Goal: Find specific page/section: Find specific page/section

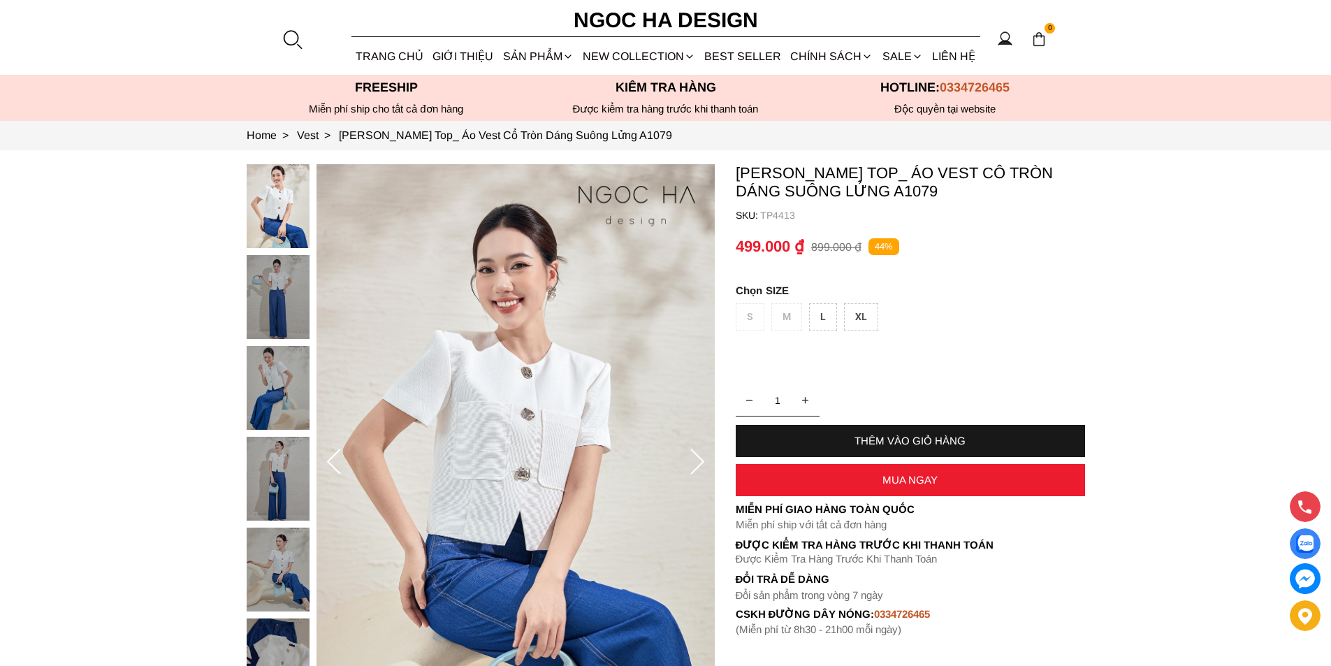
click at [293, 40] on div at bounding box center [292, 39] width 21 height 21
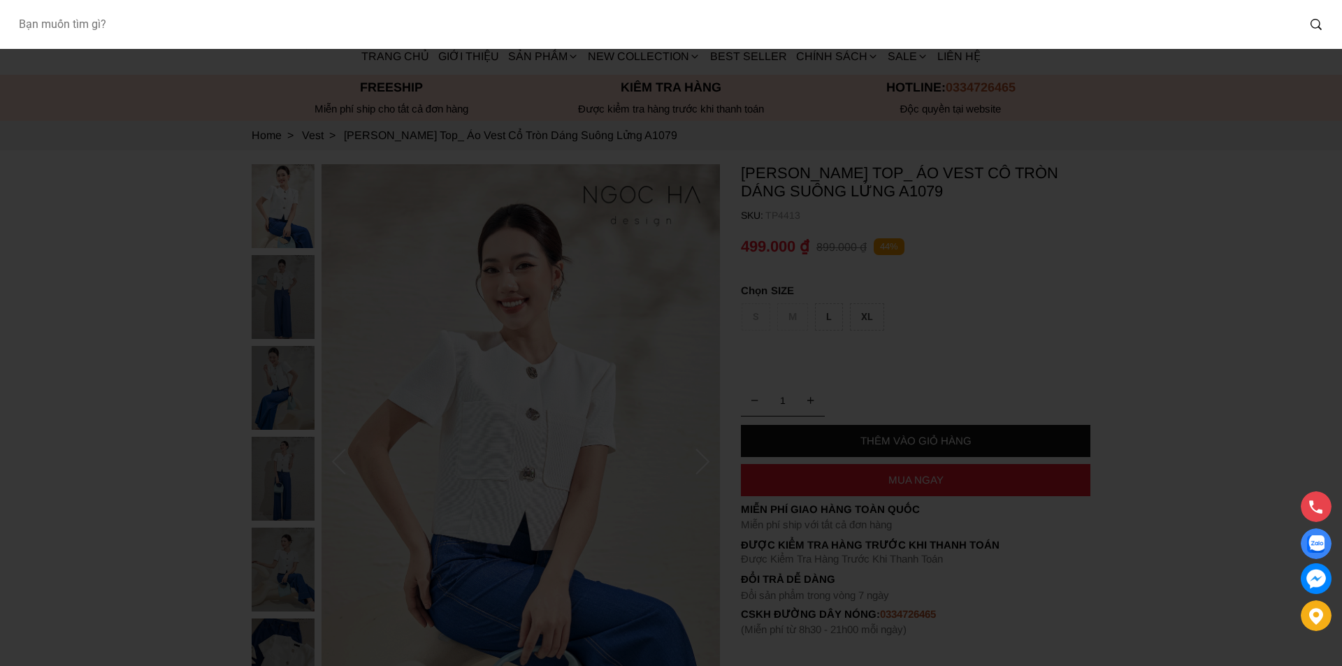
click at [214, 36] on input "Input search Bạn muốn tìm gì?" at bounding box center [652, 24] width 1290 height 32
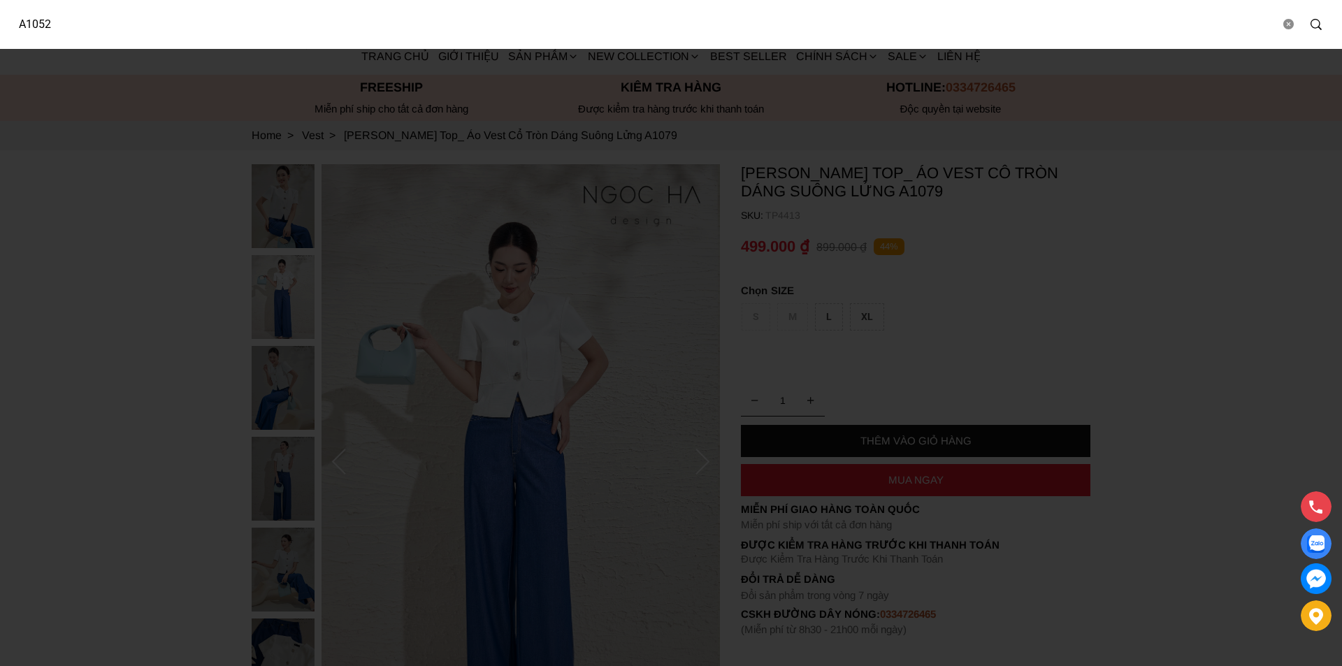
type input "A1052"
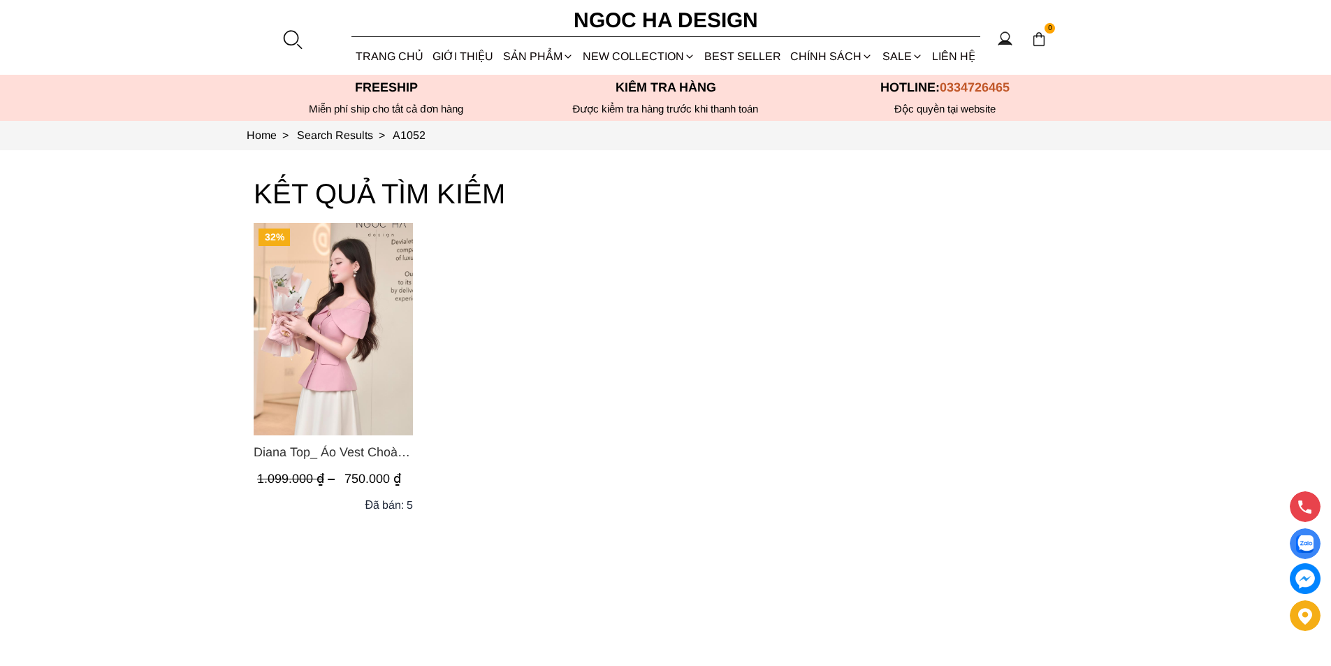
click at [324, 333] on img "Product image - Diana Top_ Áo Vest Choàng Vai Đính Cúc Màu Hồng A1052" at bounding box center [333, 329] width 159 height 212
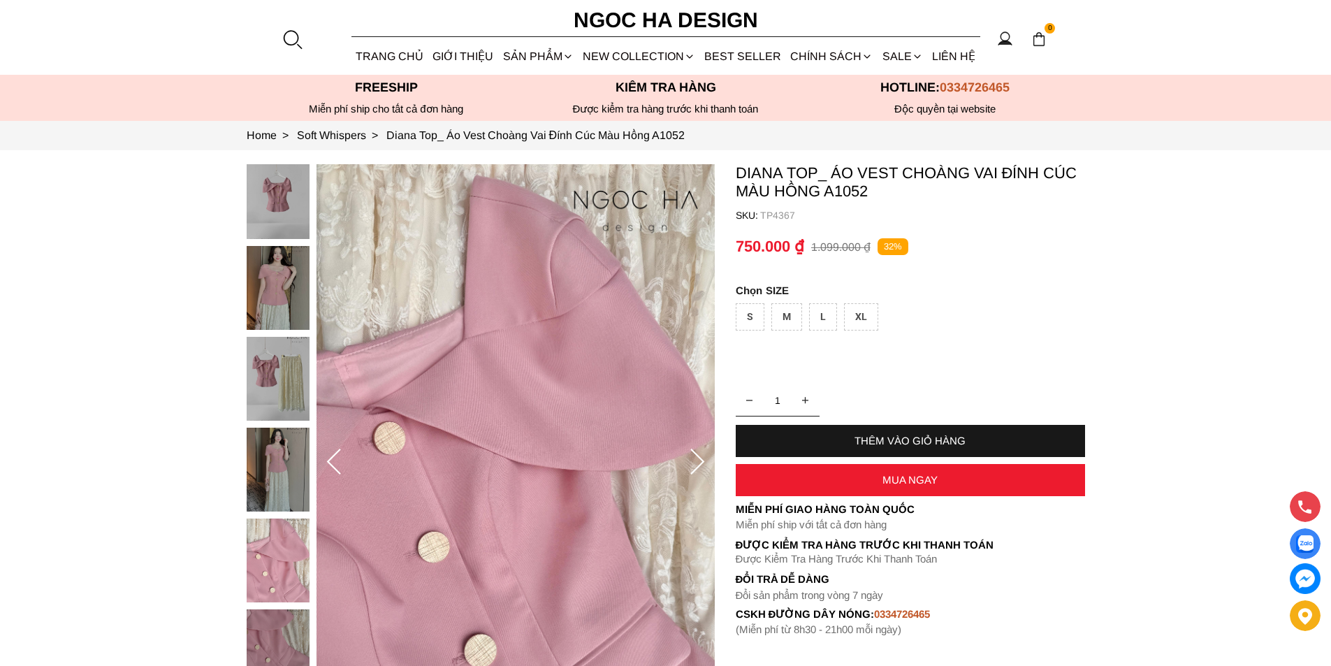
click at [289, 38] on div at bounding box center [292, 39] width 21 height 21
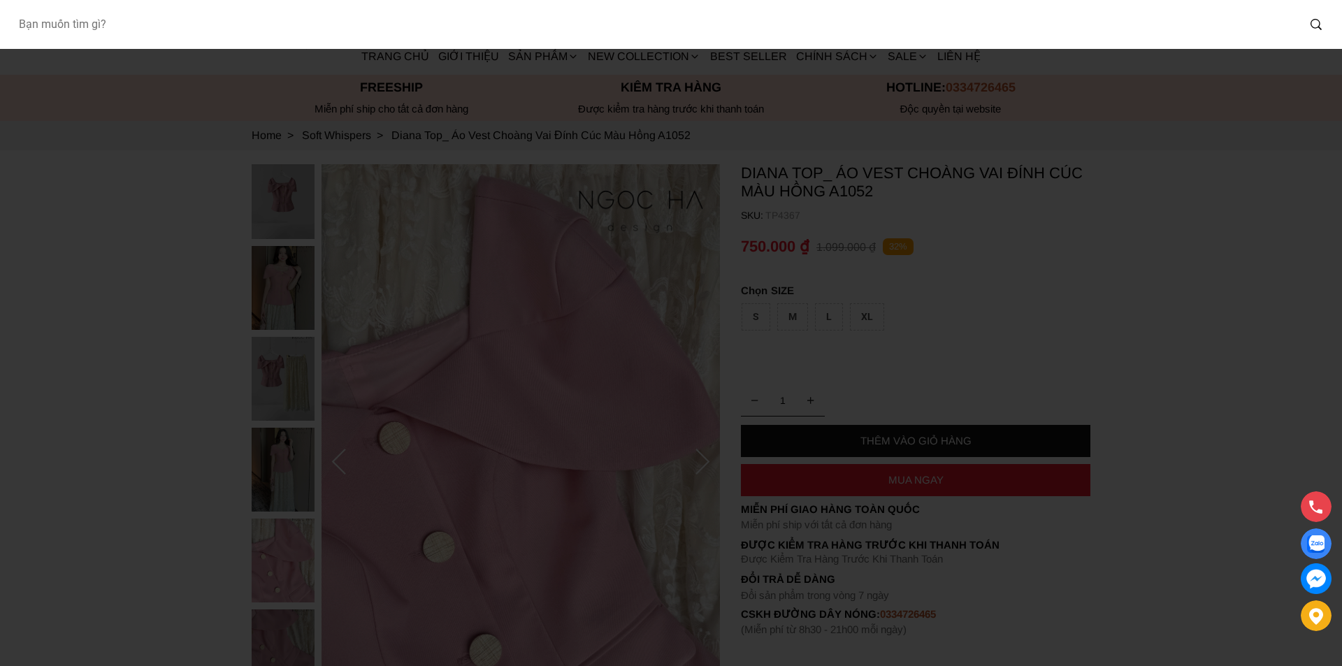
click at [213, 29] on div at bounding box center [671, 24] width 1342 height 49
click at [213, 28] on input "Input search Bạn muốn tìm gì?" at bounding box center [652, 24] width 1290 height 32
type input "A1089"
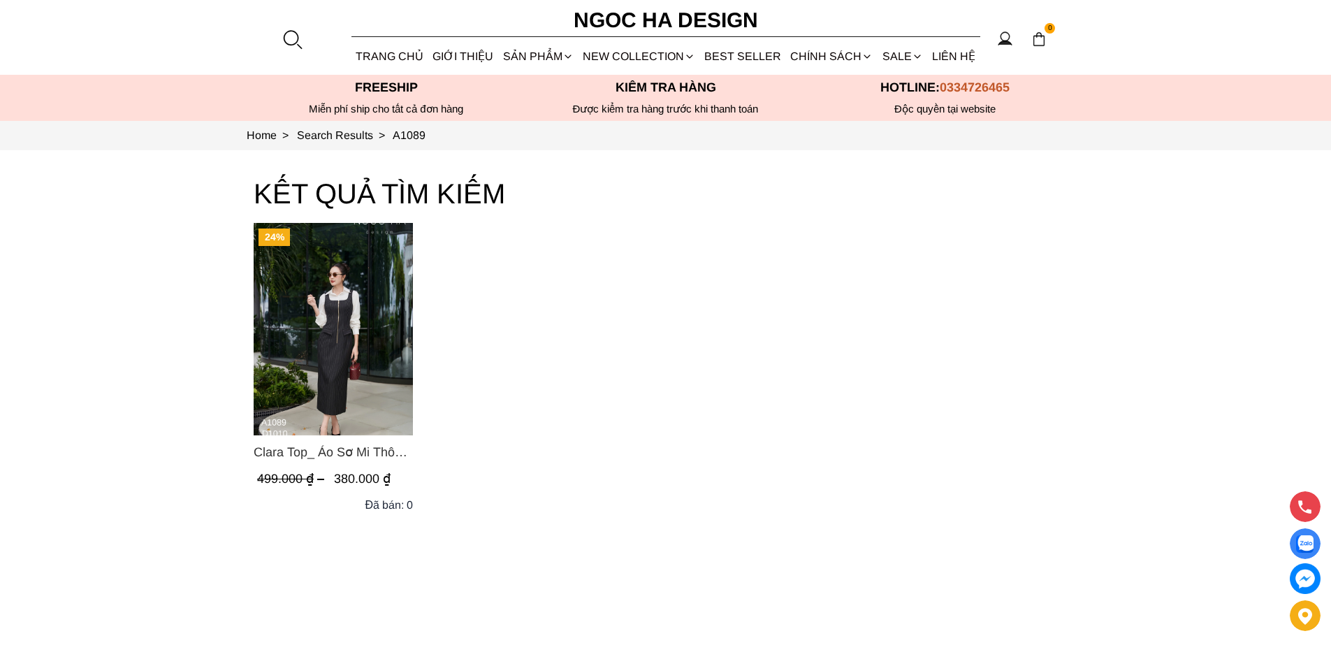
click at [309, 296] on img "Product image - Clara Top_ Áo Sơ Mi Thô Cổ Đức Màu Trắng A1089" at bounding box center [333, 329] width 159 height 212
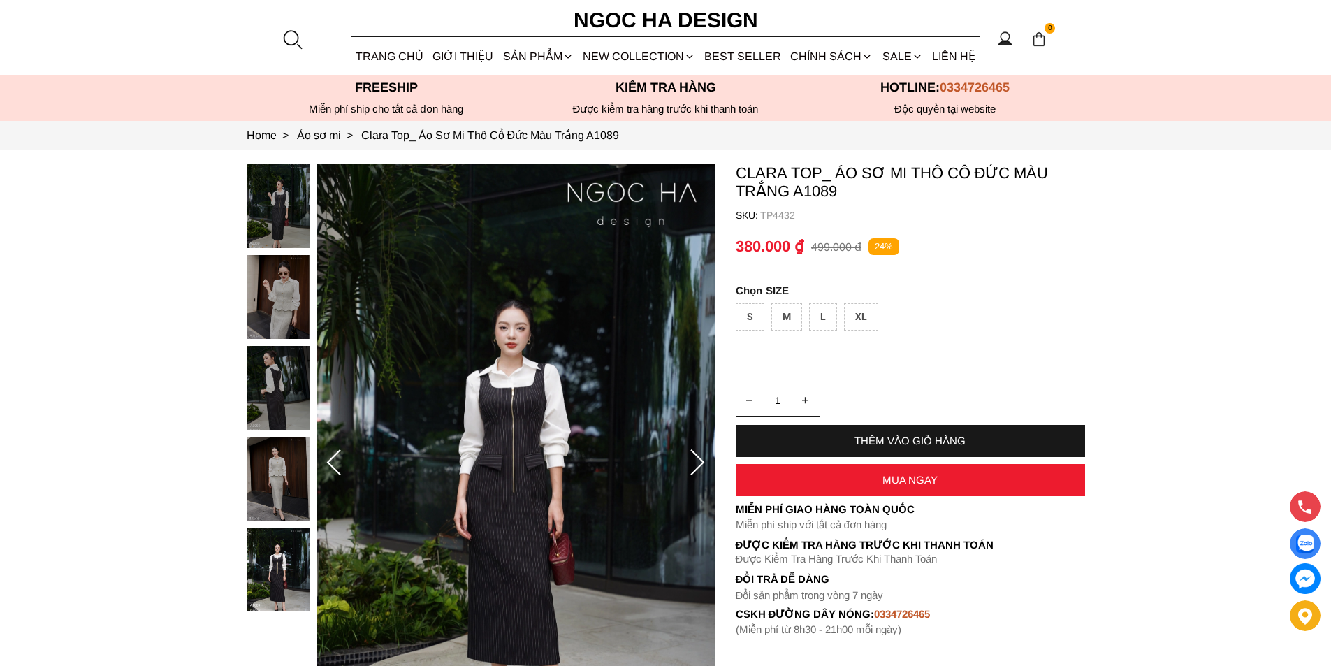
click at [302, 41] on div at bounding box center [292, 39] width 21 height 21
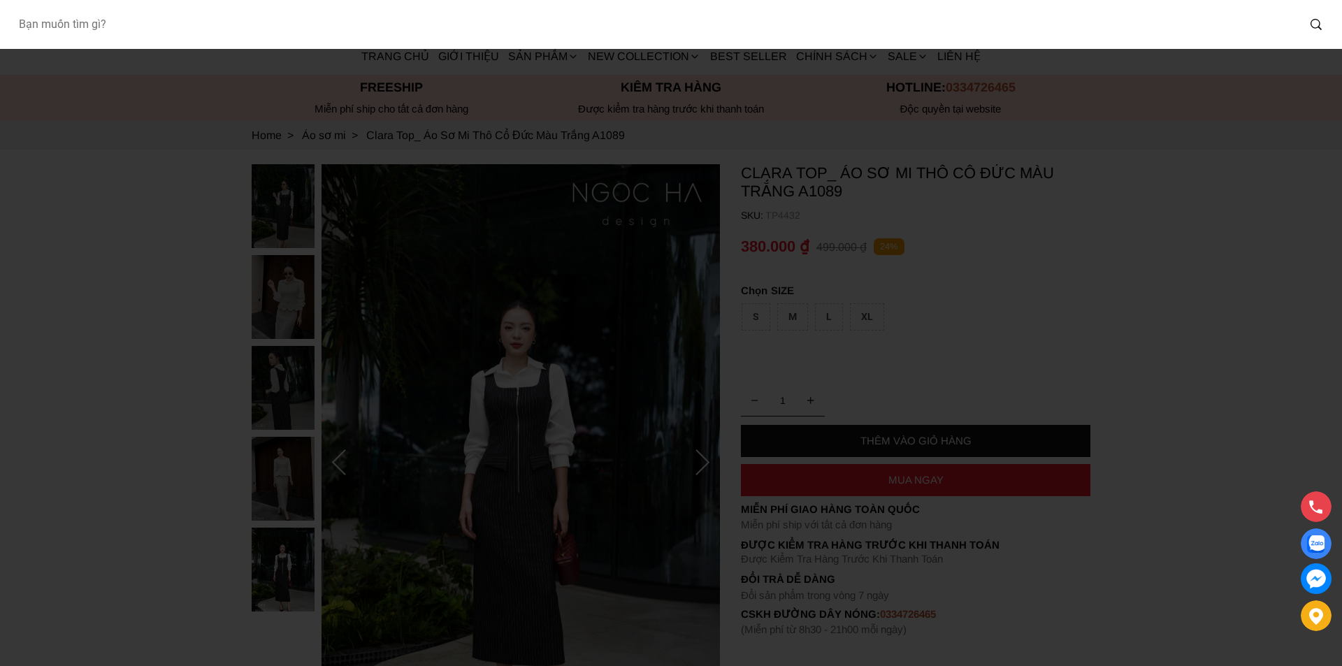
click at [177, 34] on input "Input search Bạn muốn tìm gì?" at bounding box center [652, 24] width 1290 height 32
type input "A1074"
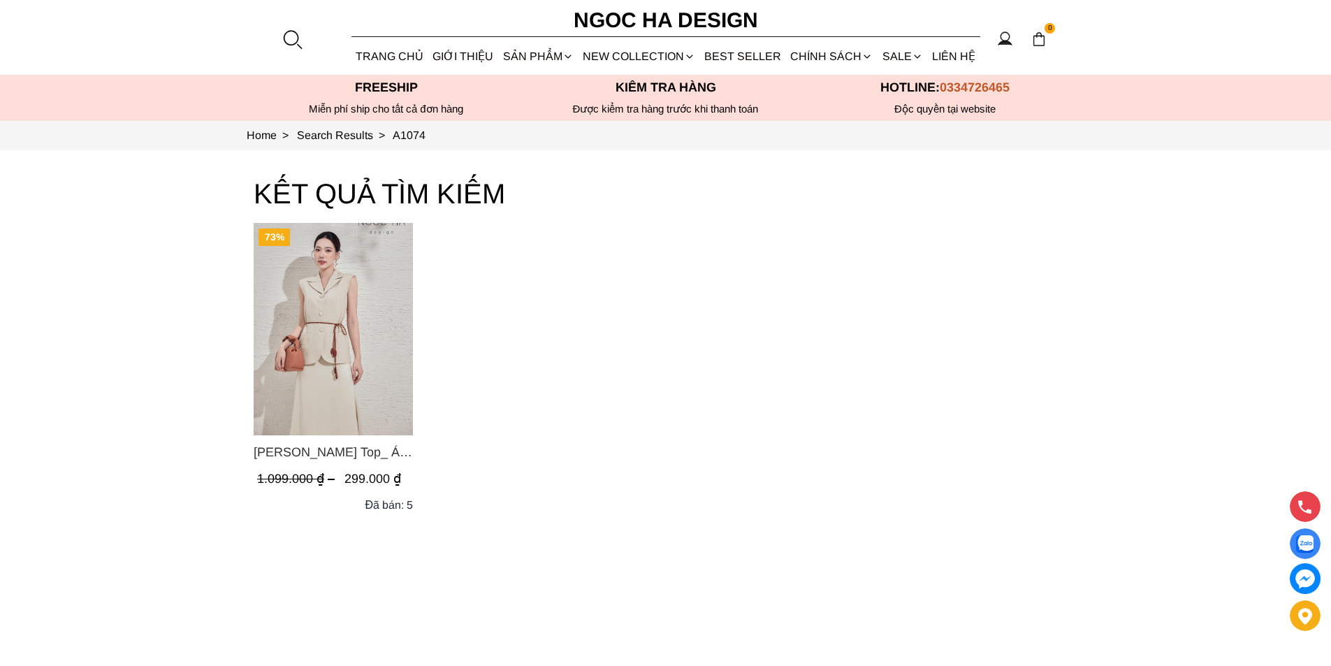
click at [344, 310] on img "Product image - Audrey Top_ Áo Vest Linen Dáng Suông A1074" at bounding box center [333, 329] width 159 height 212
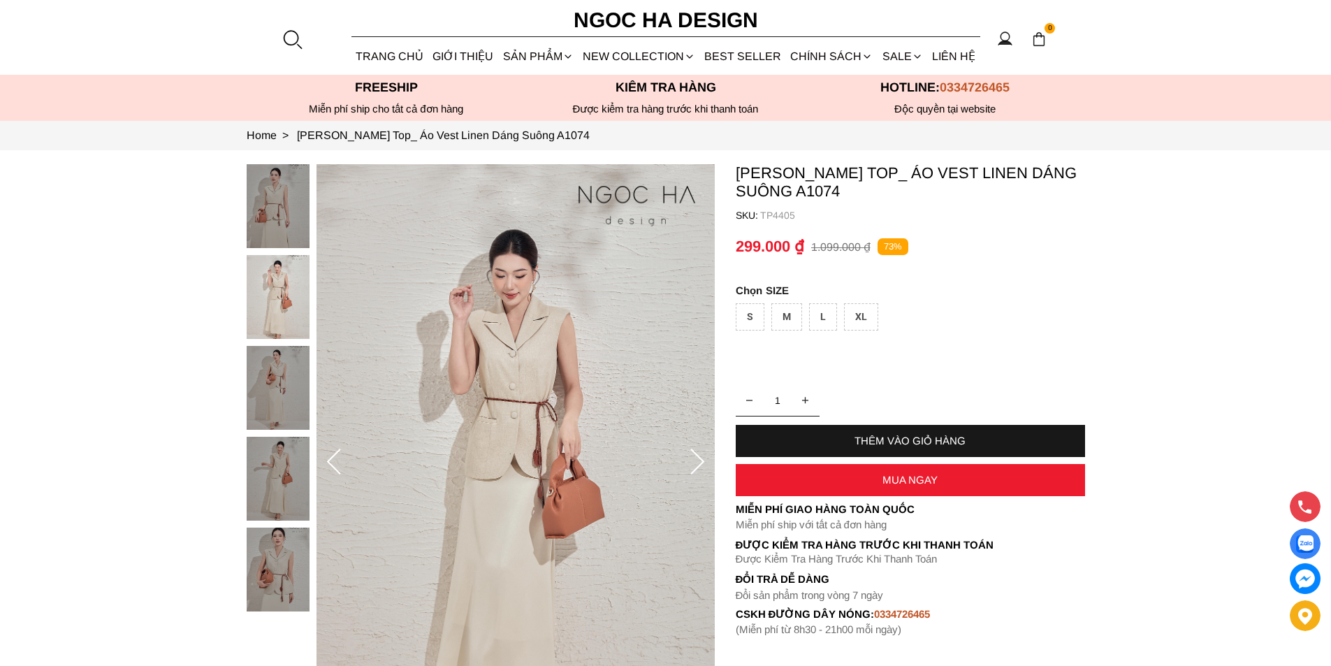
click at [296, 50] on section "0 Trang chủ Giới thiệu Sản phẩm Áo Áo thun Áo sơ mi Áo Peplum Áo lụa Áo len Quầ…" at bounding box center [665, 37] width 1331 height 75
click at [286, 47] on div at bounding box center [292, 39] width 21 height 21
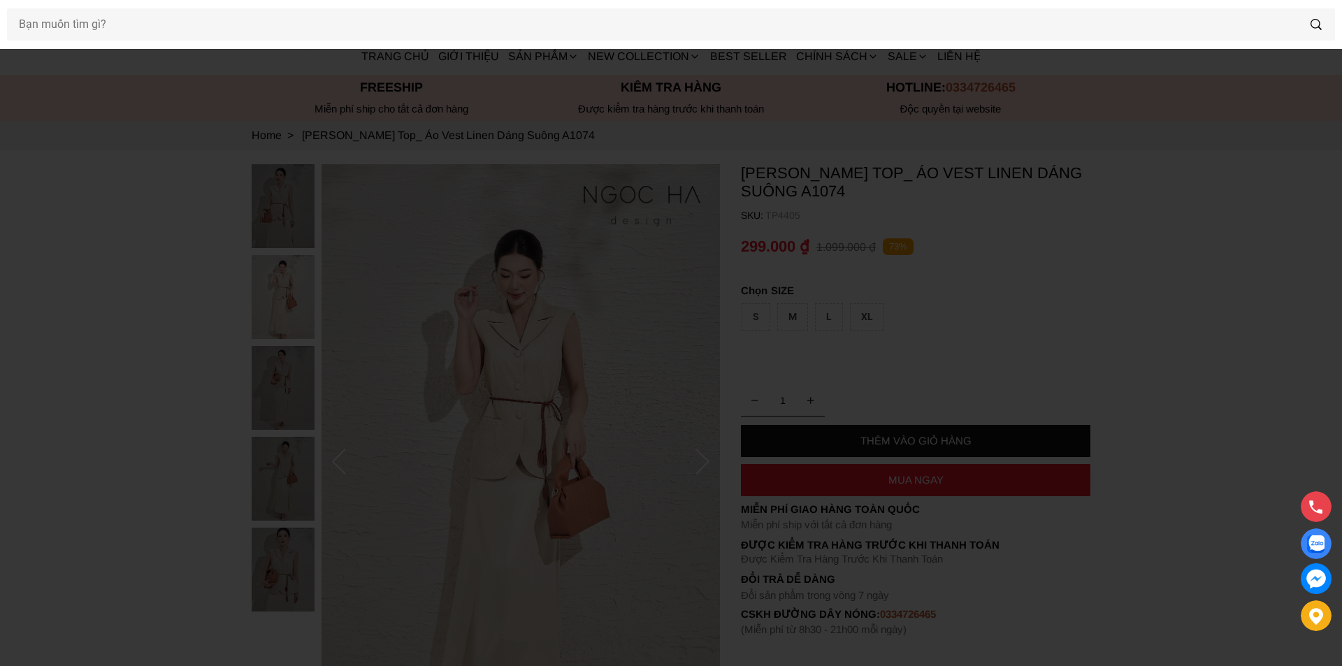
click at [212, 43] on div at bounding box center [671, 24] width 1342 height 49
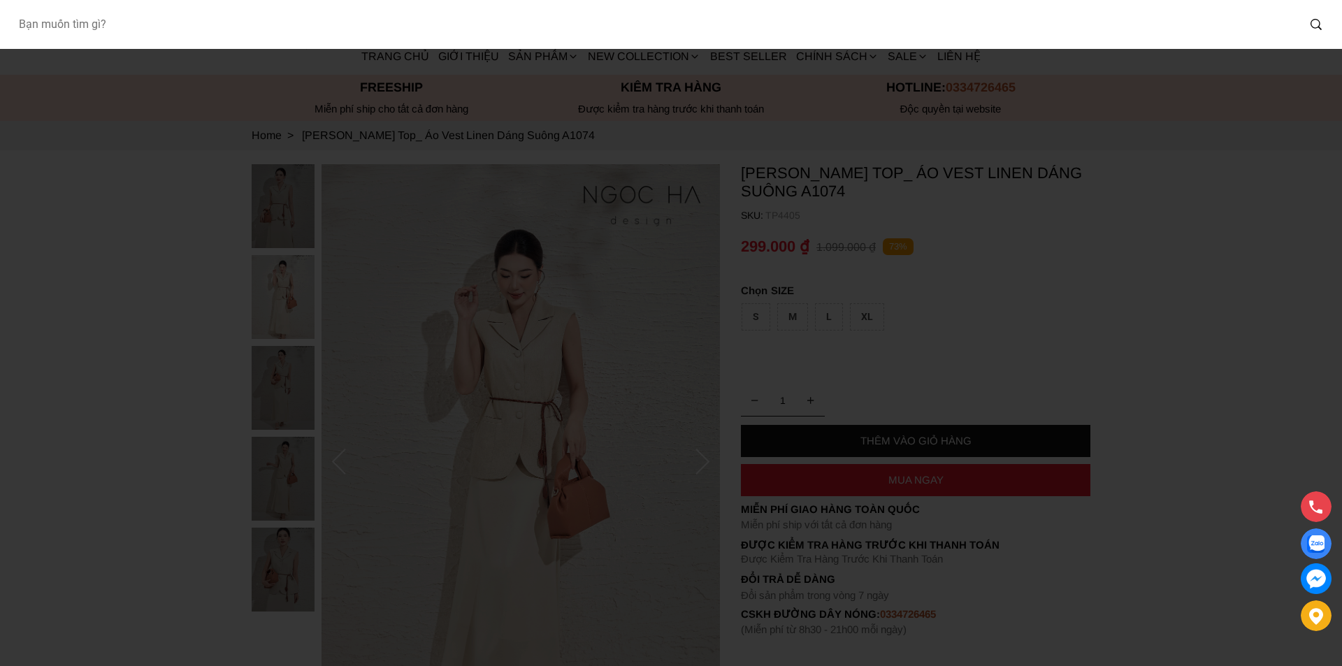
click at [201, 20] on input "Input search Bạn muốn tìm gì?" at bounding box center [652, 24] width 1290 height 32
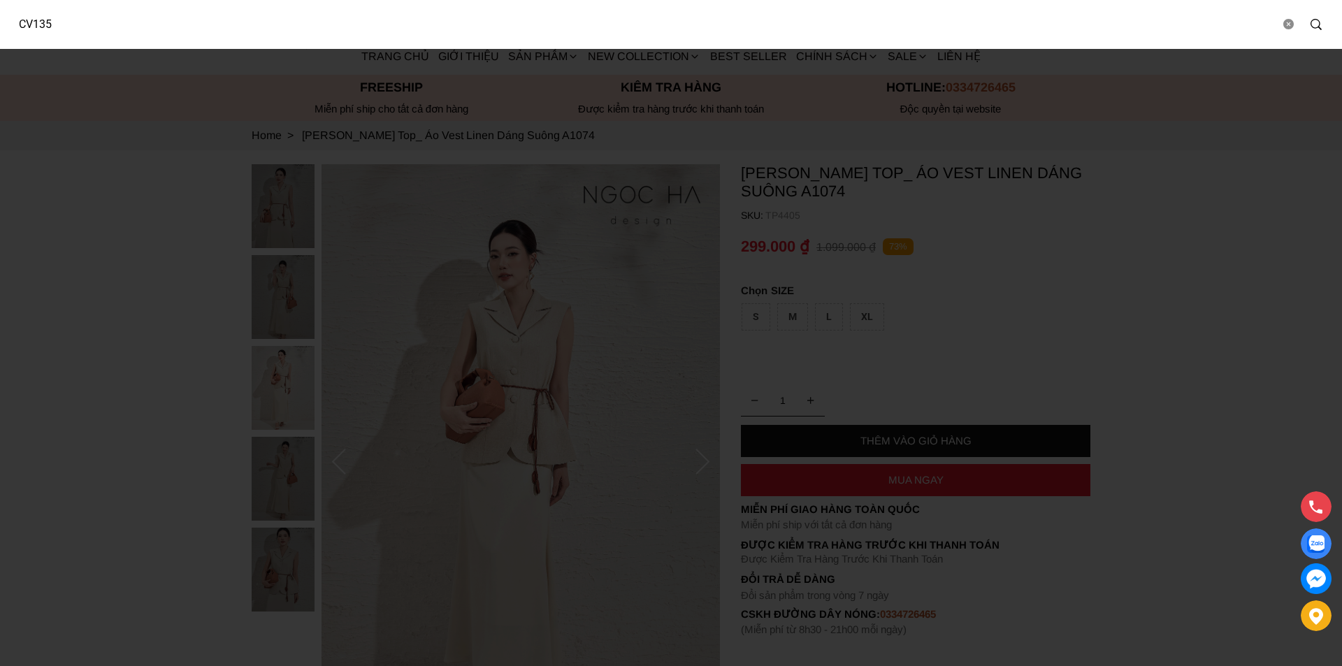
type input "CV135"
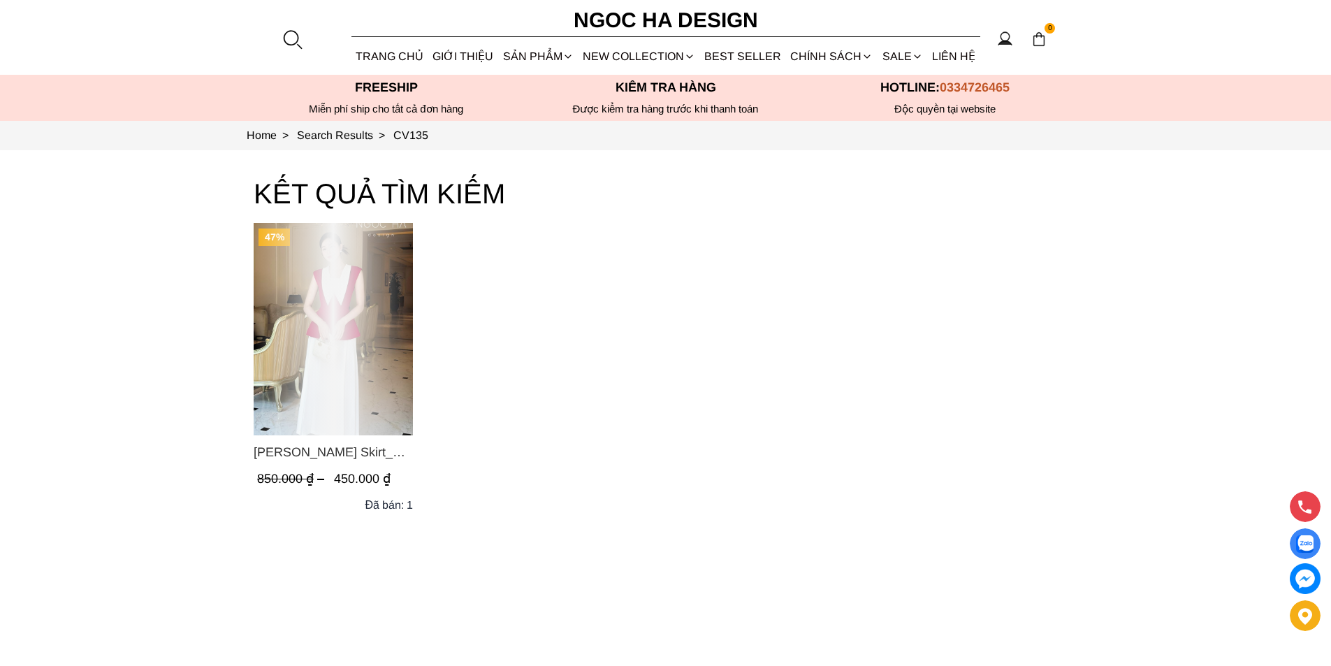
click at [333, 285] on div "Product image - Sara Skirt_ Chân Váy Xếp Ly Màu Trắng CV135" at bounding box center [333, 329] width 159 height 212
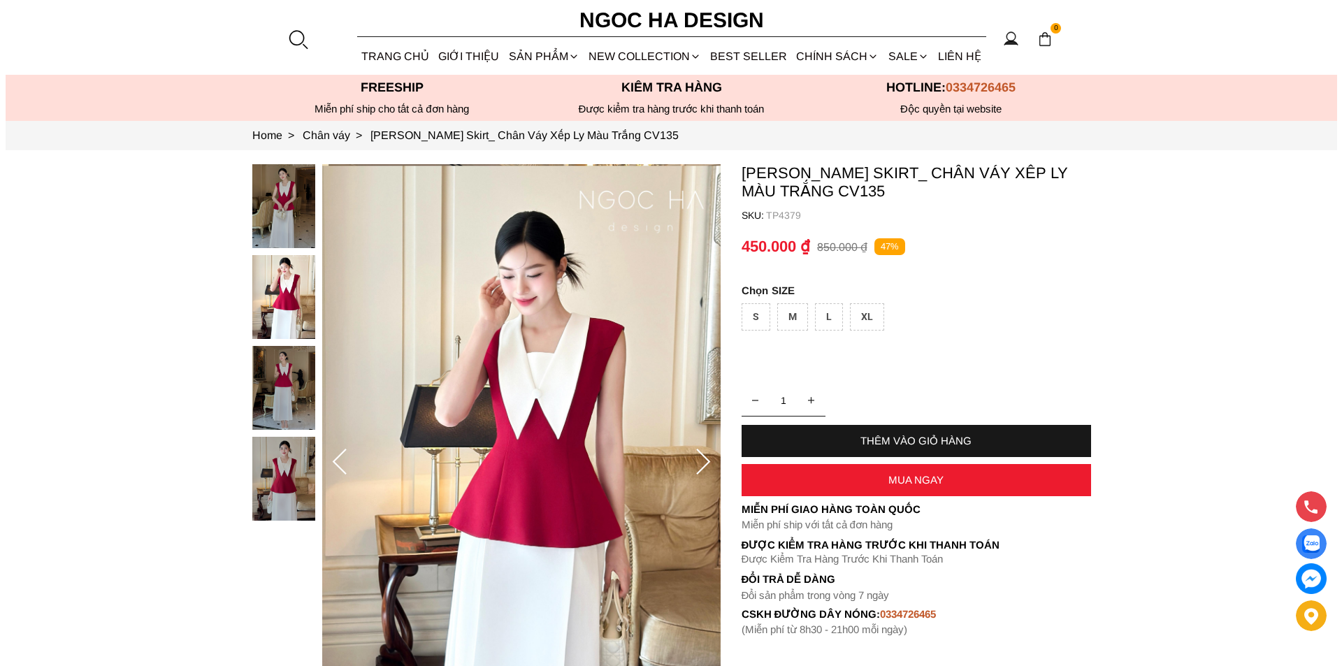
scroll to position [210, 0]
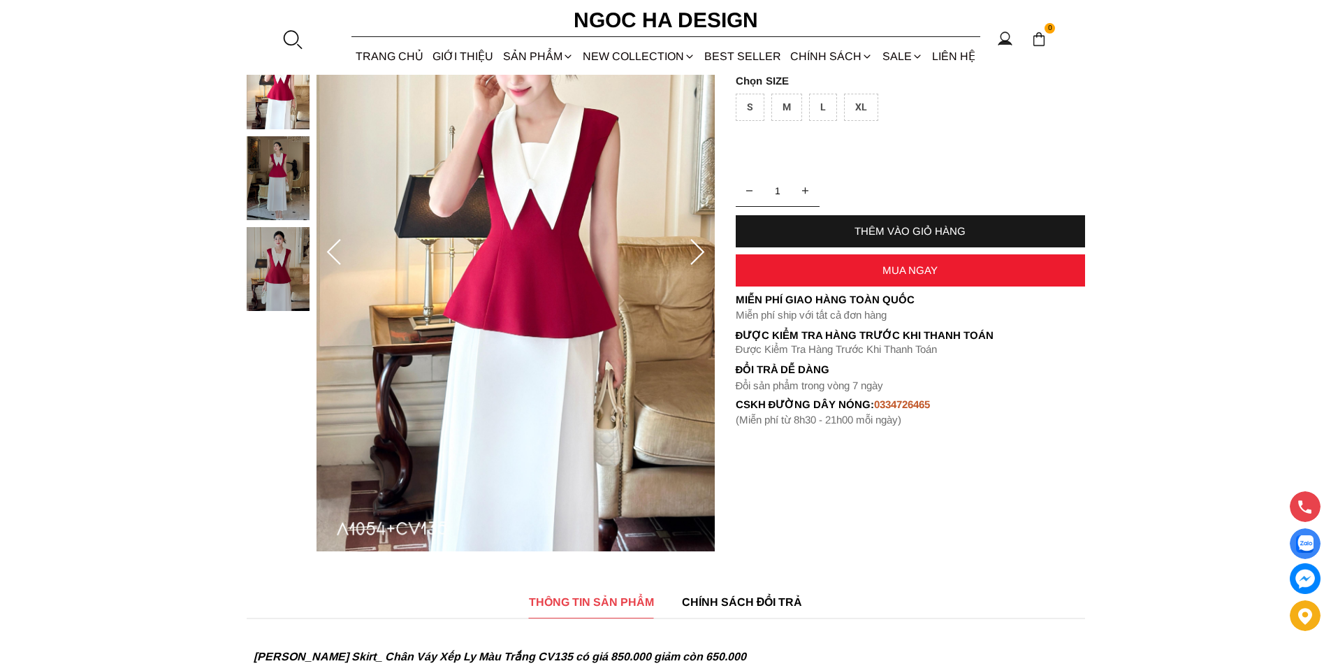
click at [295, 29] on div at bounding box center [292, 39] width 21 height 21
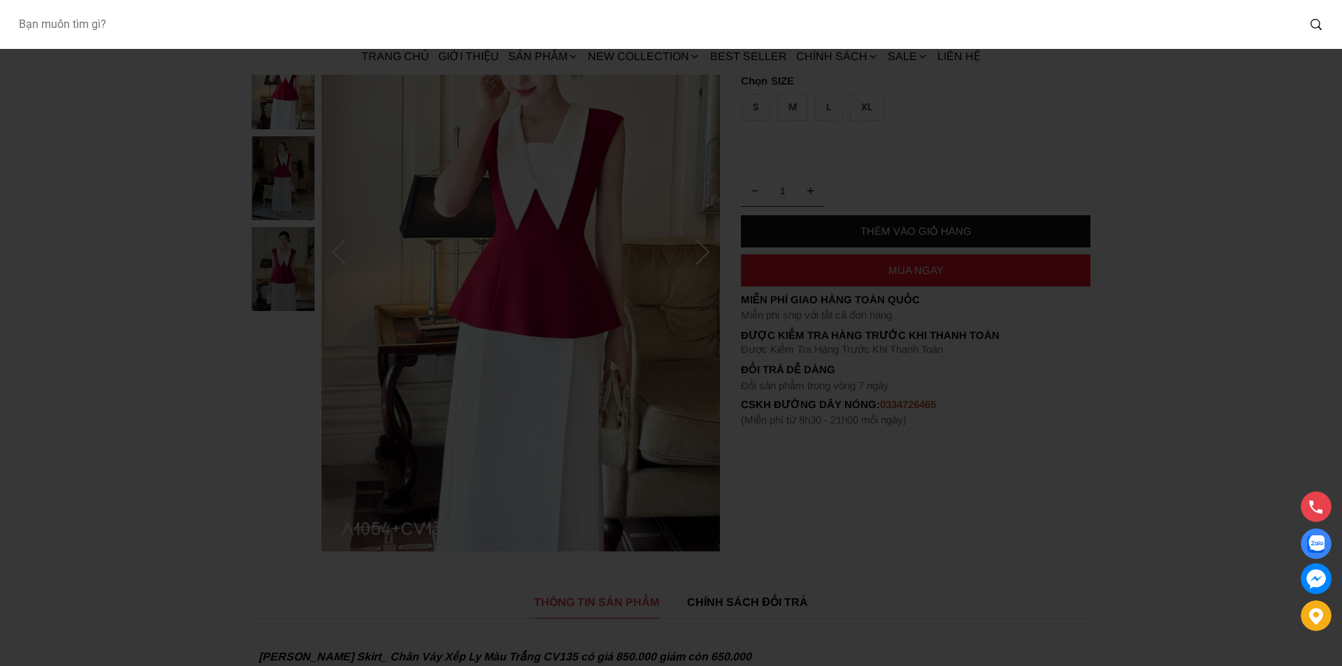
click at [201, 28] on input "Input search Bạn muốn tìm gì?" at bounding box center [652, 24] width 1290 height 32
type input "A1035"
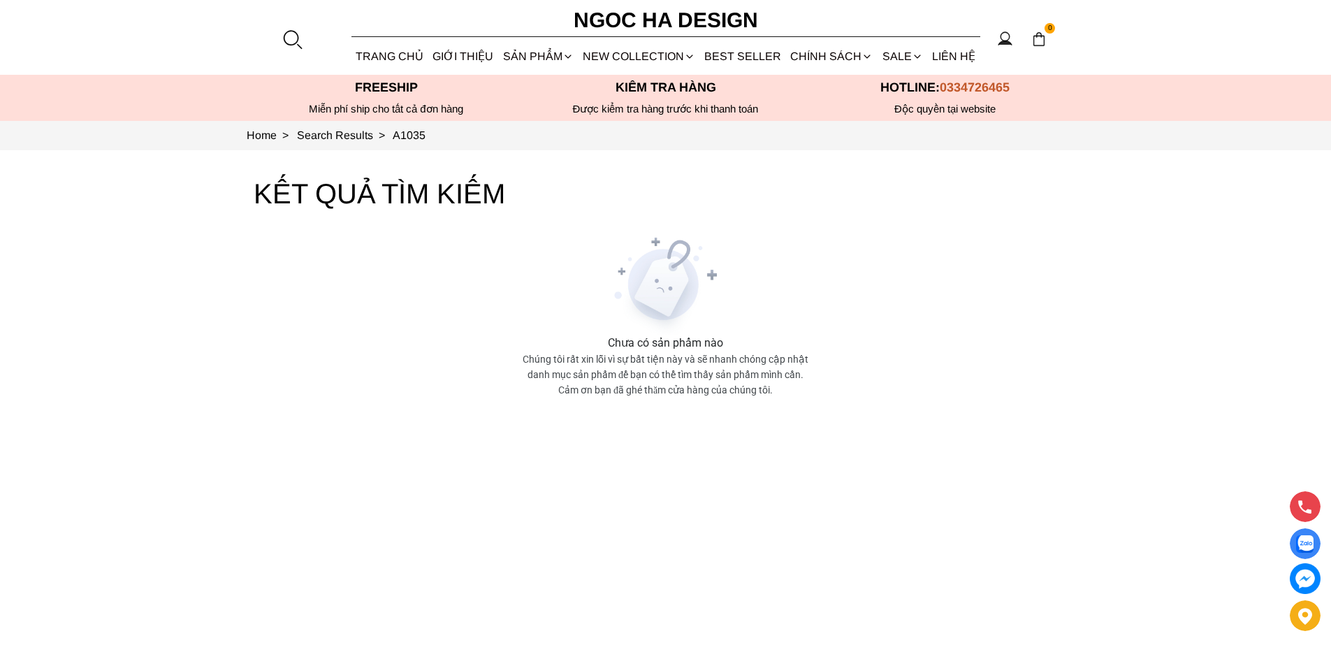
click at [289, 30] on div at bounding box center [292, 39] width 21 height 21
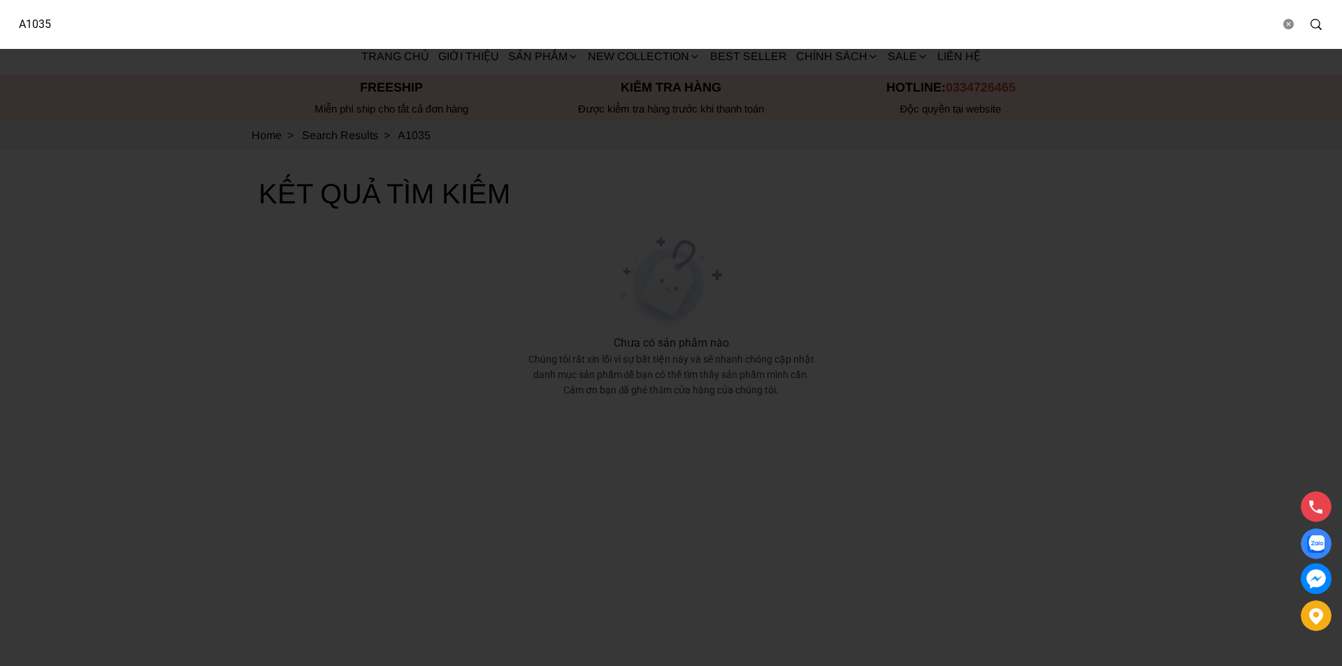
click at [212, 28] on input "A1035" at bounding box center [643, 24] width 1272 height 32
type input "A1073"
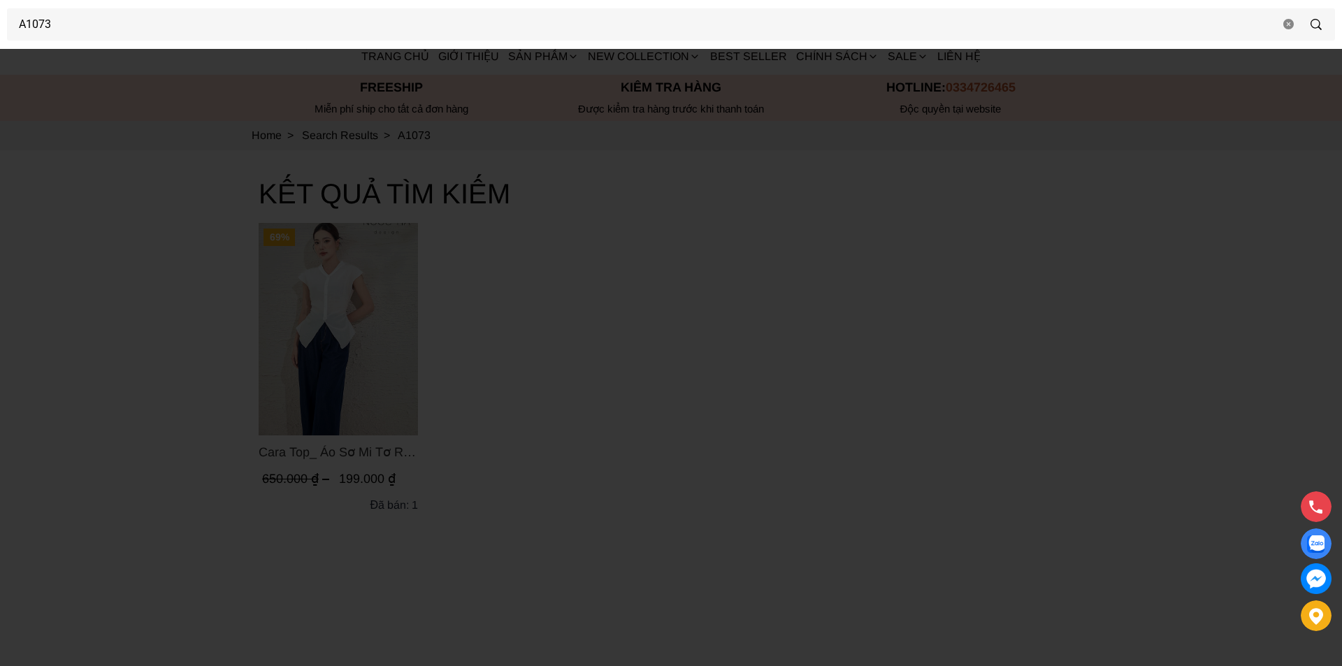
click at [73, 300] on div at bounding box center [671, 333] width 1342 height 666
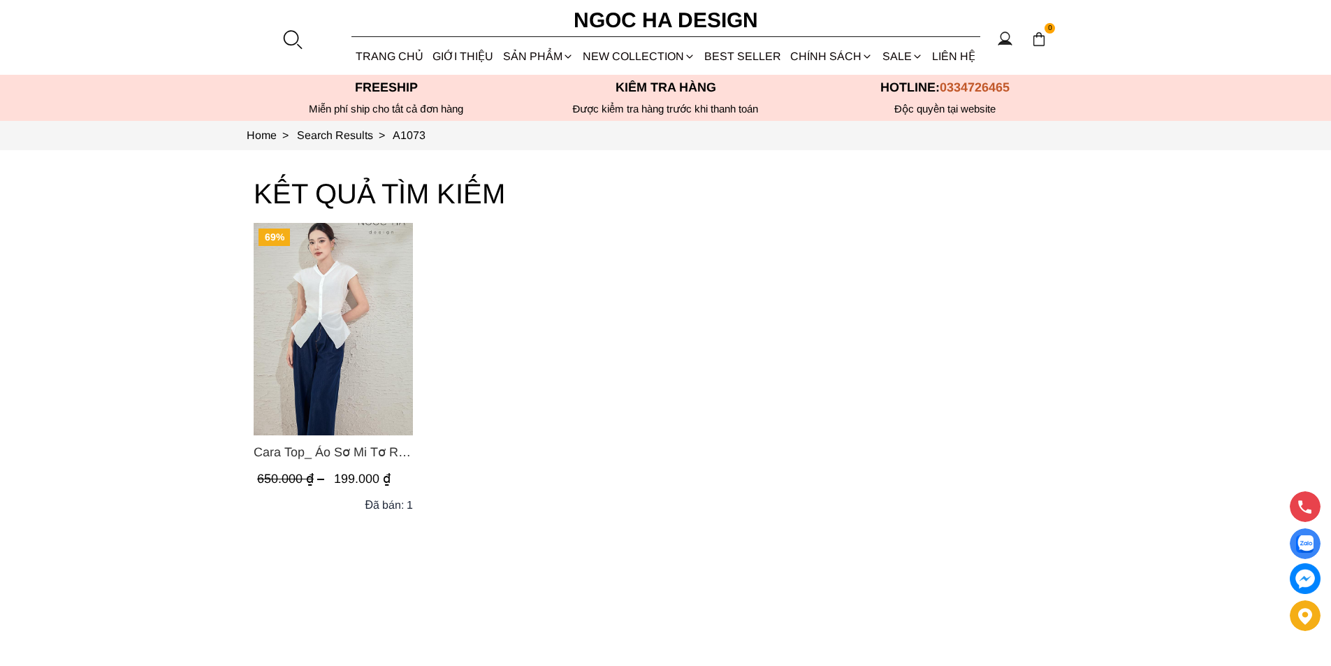
click at [296, 327] on img "Product image - Cara Top_ Áo Sơ Mi Tơ Rớt Vai Nhún Eo Màu Trắng A1073" at bounding box center [333, 329] width 159 height 212
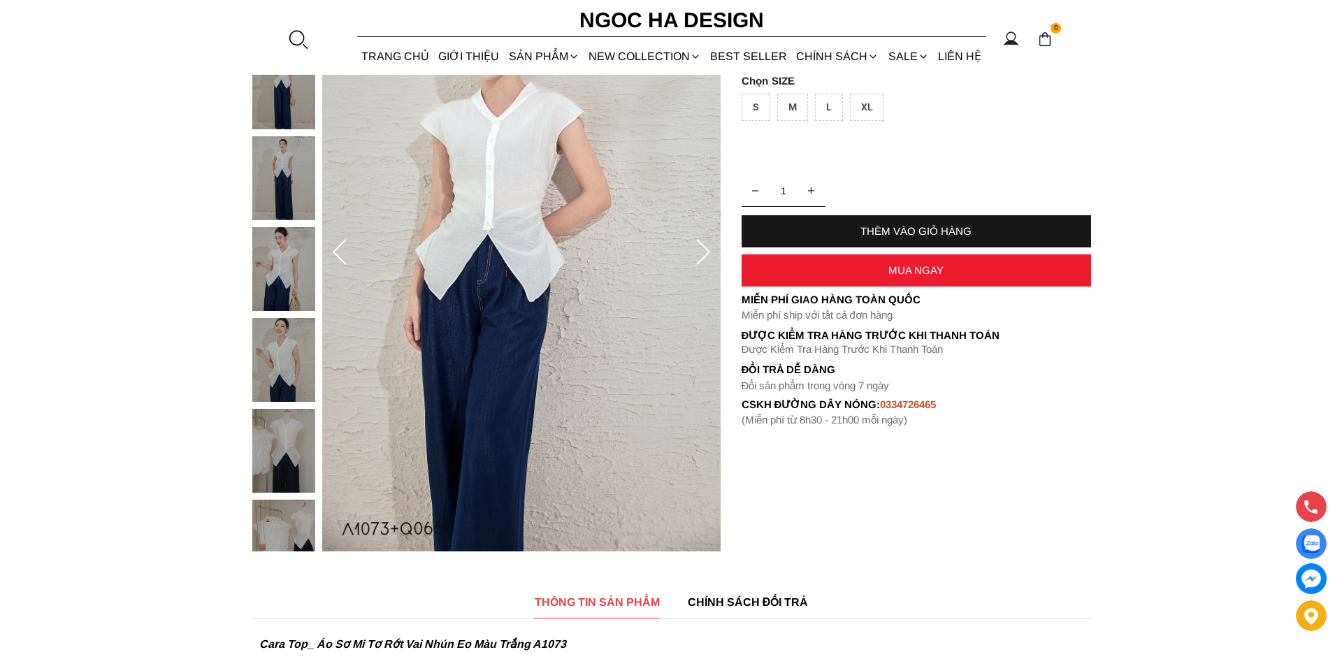
scroll to position [70, 0]
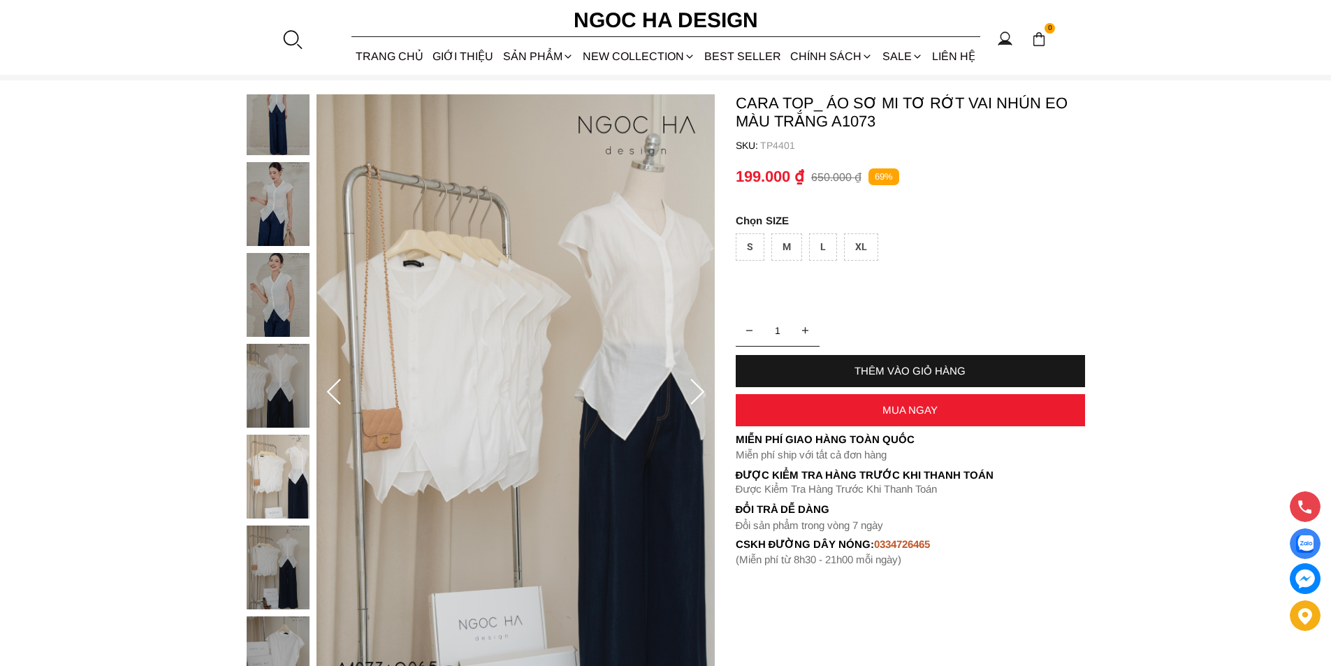
click at [289, 40] on div at bounding box center [292, 39] width 21 height 21
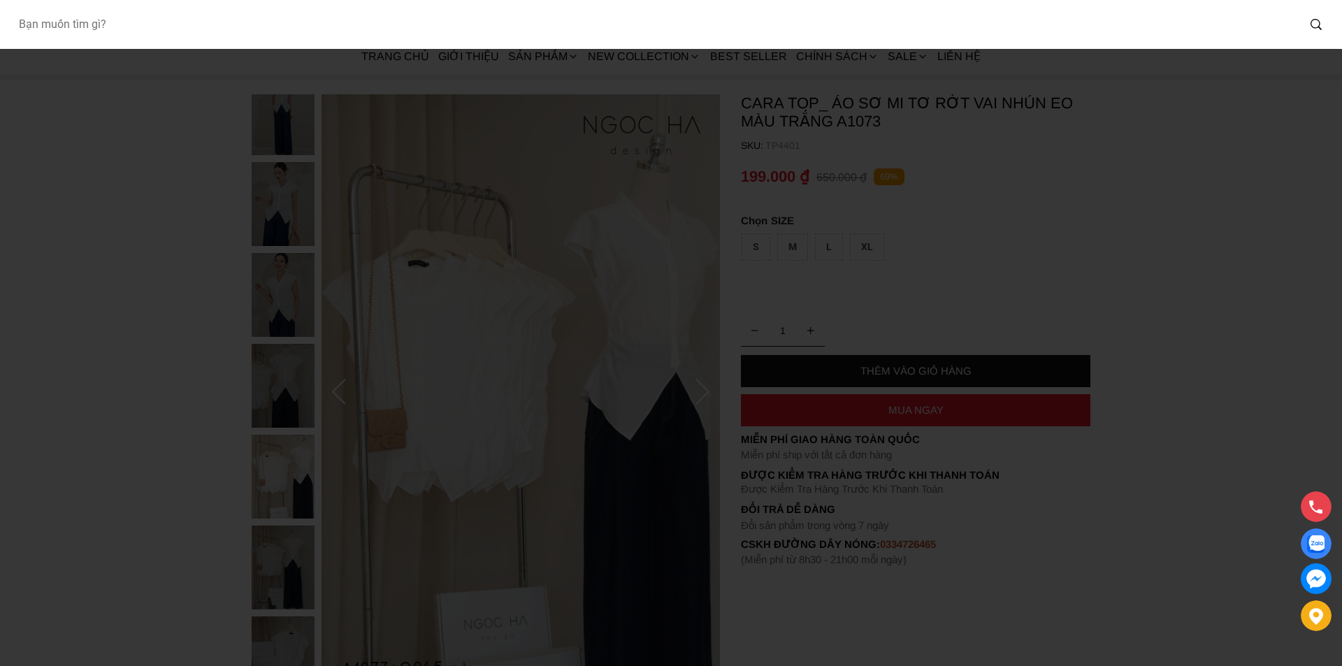
click at [224, 36] on input "Input search Bạn muốn tìm gì?" at bounding box center [652, 24] width 1290 height 32
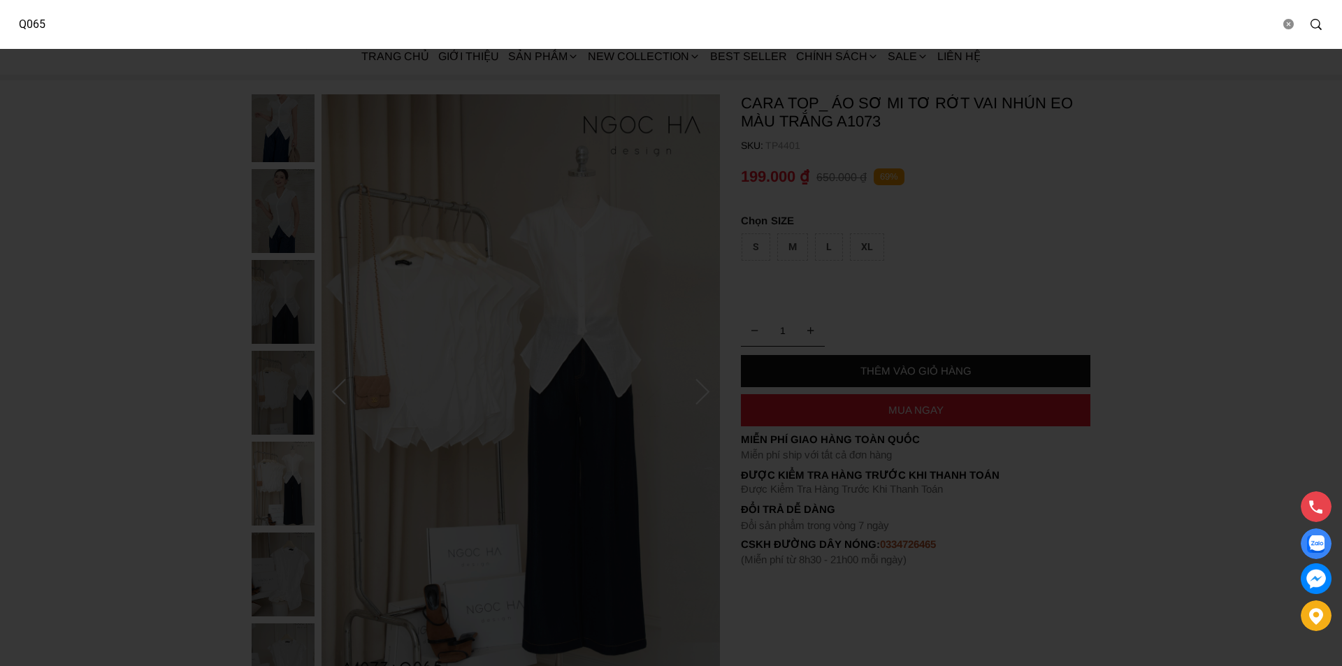
type input "Q065"
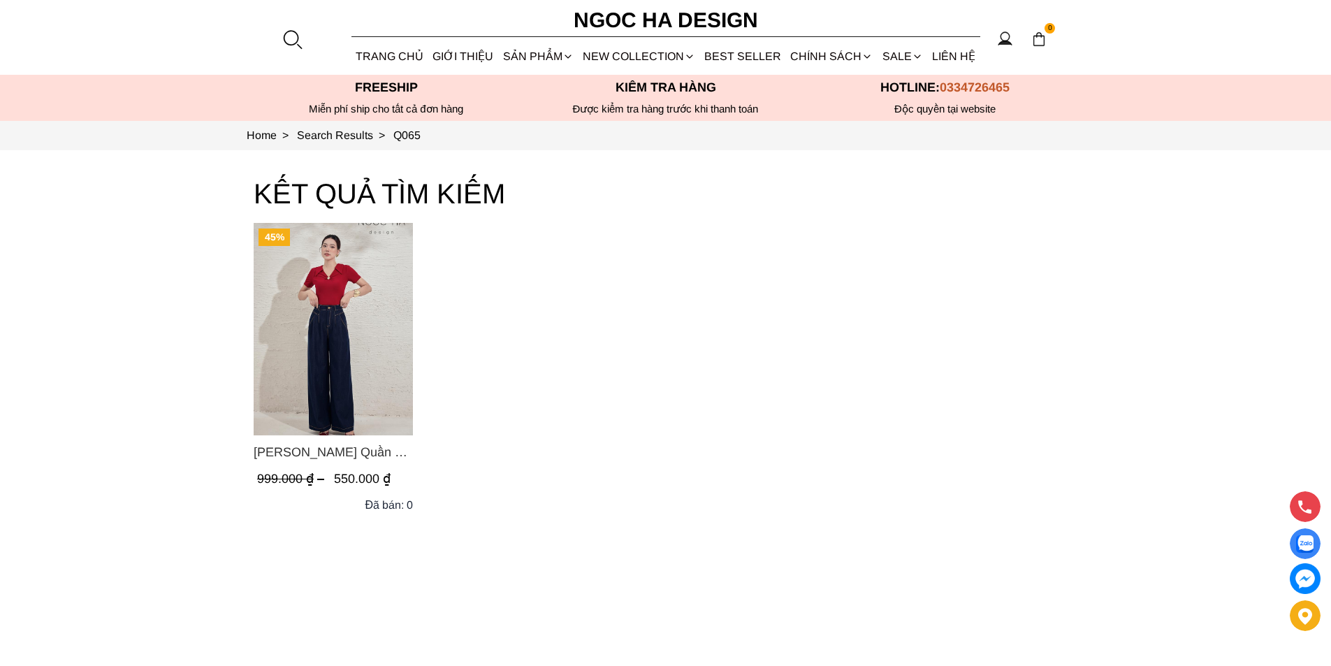
click at [382, 401] on img "Product image - Kaytlyn Pants_ Quần Bò Suông Xếp LY Màu Xanh Đậm Q065" at bounding box center [333, 329] width 159 height 212
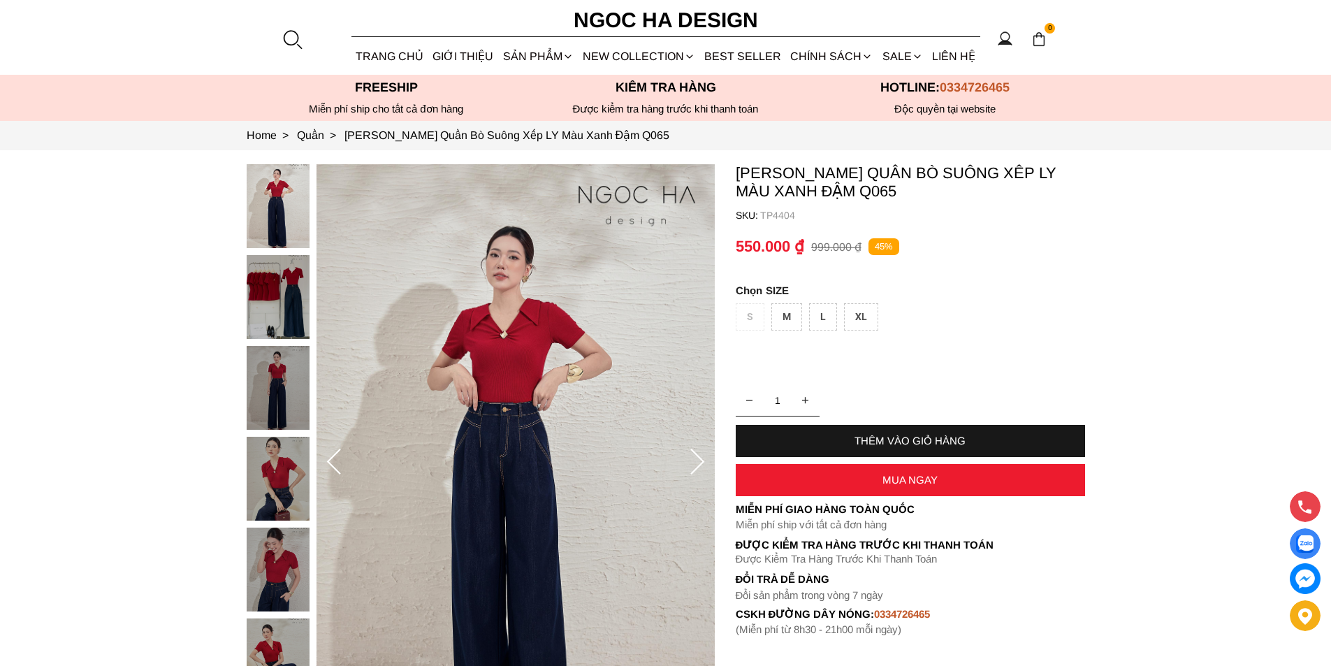
click at [278, 41] on section "0 Trang chủ Giới thiệu Sản phẩm [GEOGRAPHIC_DATA] Áo thun Áo sơ mi Áo Peplum Áo…" at bounding box center [665, 37] width 1331 height 75
click at [287, 38] on div at bounding box center [292, 39] width 21 height 21
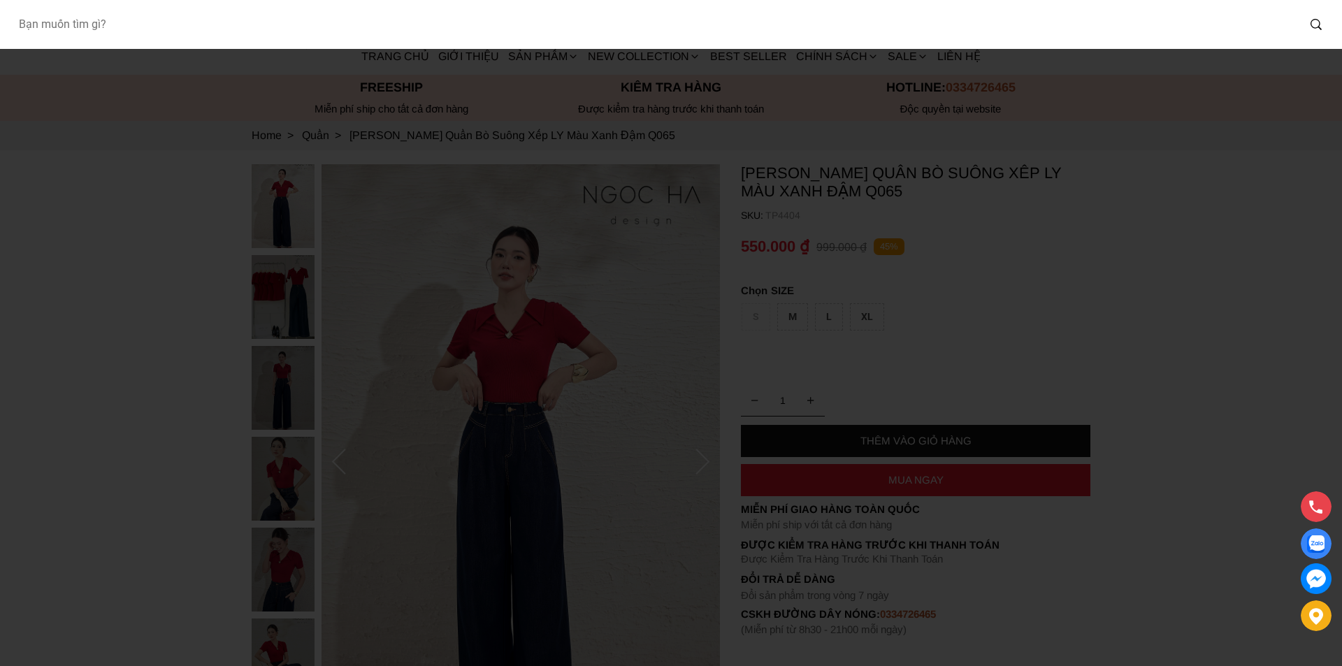
click at [166, 38] on input "Input search Bạn muốn tìm gì?" at bounding box center [652, 24] width 1290 height 32
type input "A1079"
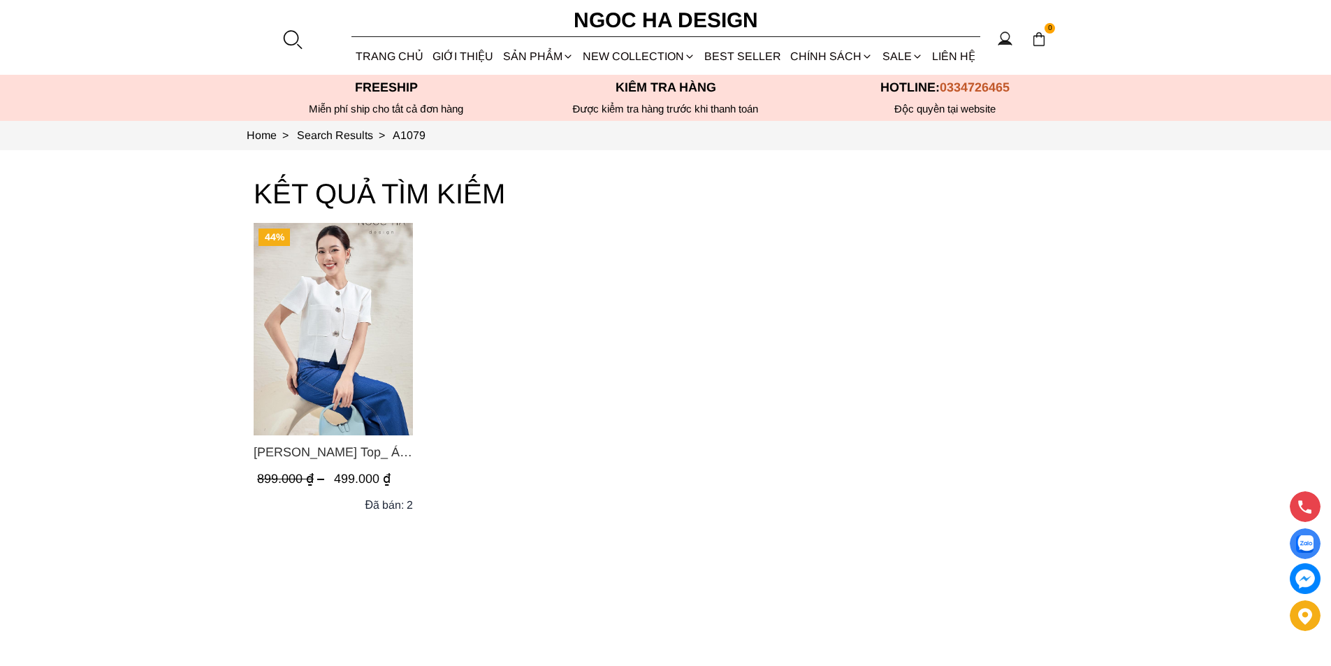
click at [341, 322] on img "Product image - Laura Top_ Áo Vest Cổ Tròn Dáng Suông Lửng A1079" at bounding box center [333, 329] width 159 height 212
